Goal: Information Seeking & Learning: Find specific fact

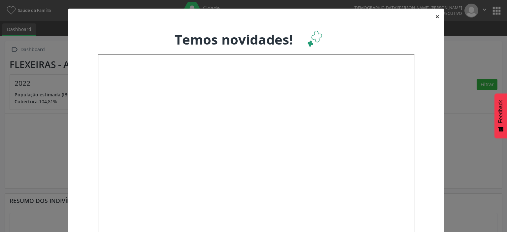
click at [437, 18] on button "×" at bounding box center [437, 17] width 13 height 16
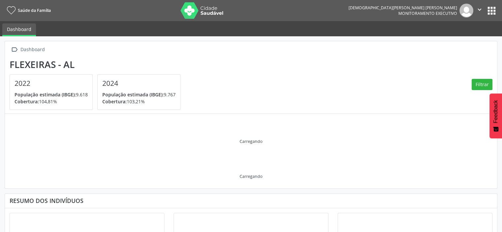
click at [496, 12] on button "apps" at bounding box center [492, 11] width 12 height 12
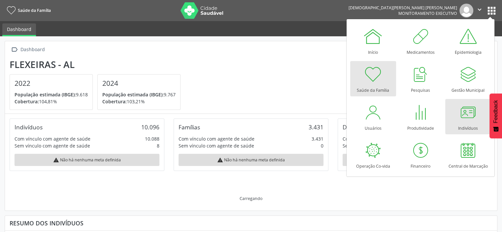
click at [466, 115] on div at bounding box center [468, 112] width 20 height 20
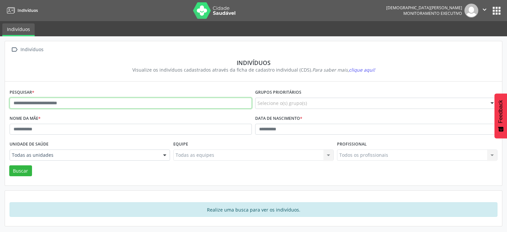
click at [100, 103] on input "text" at bounding box center [131, 103] width 242 height 11
click at [68, 104] on input "text" at bounding box center [131, 103] width 242 height 11
type input "**********"
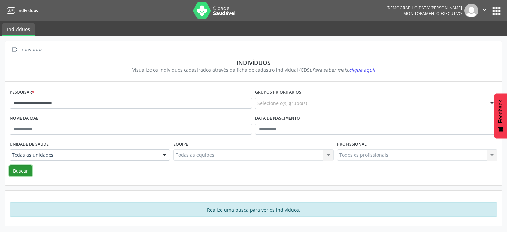
click at [16, 169] on button "Buscar" at bounding box center [20, 170] width 23 height 11
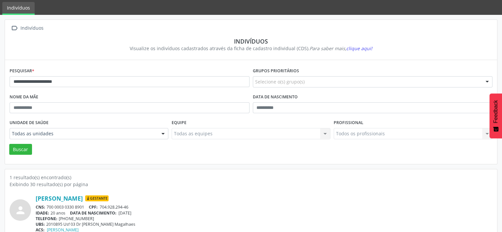
scroll to position [37, 0]
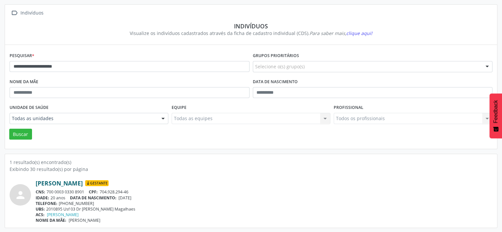
click at [83, 182] on link "Grasiele Cibele de Melo Santos" at bounding box center [59, 183] width 47 height 7
click at [60, 185] on link "Grasiele Cibele de Melo Santos" at bounding box center [59, 183] width 47 height 7
